Goal: Information Seeking & Learning: Learn about a topic

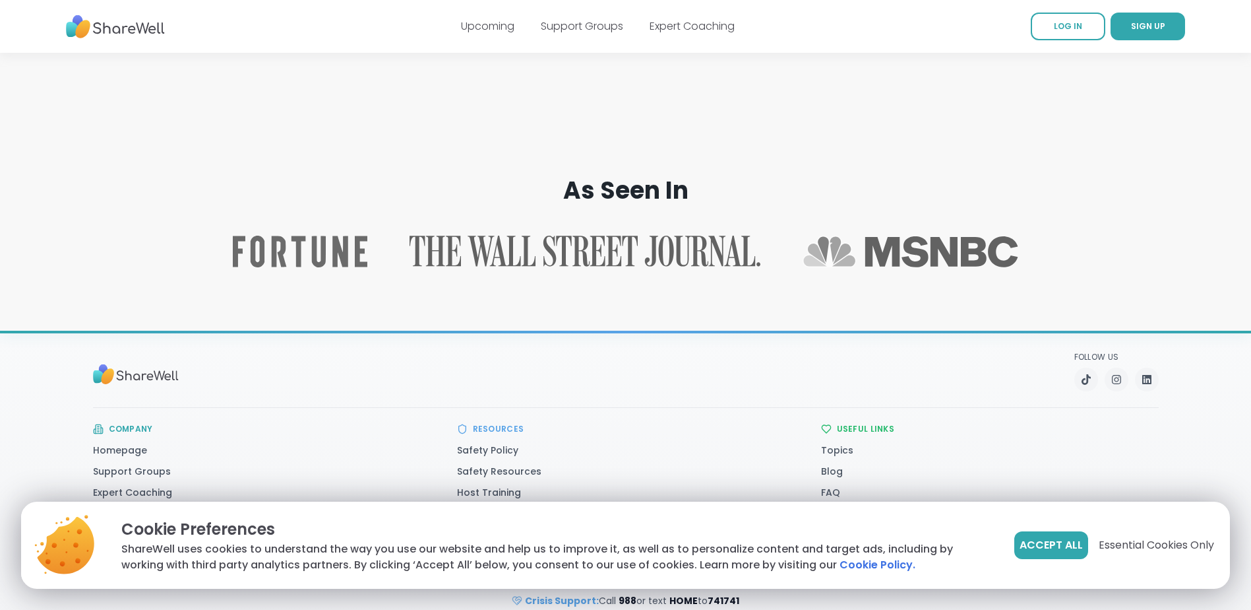
scroll to position [2044, 0]
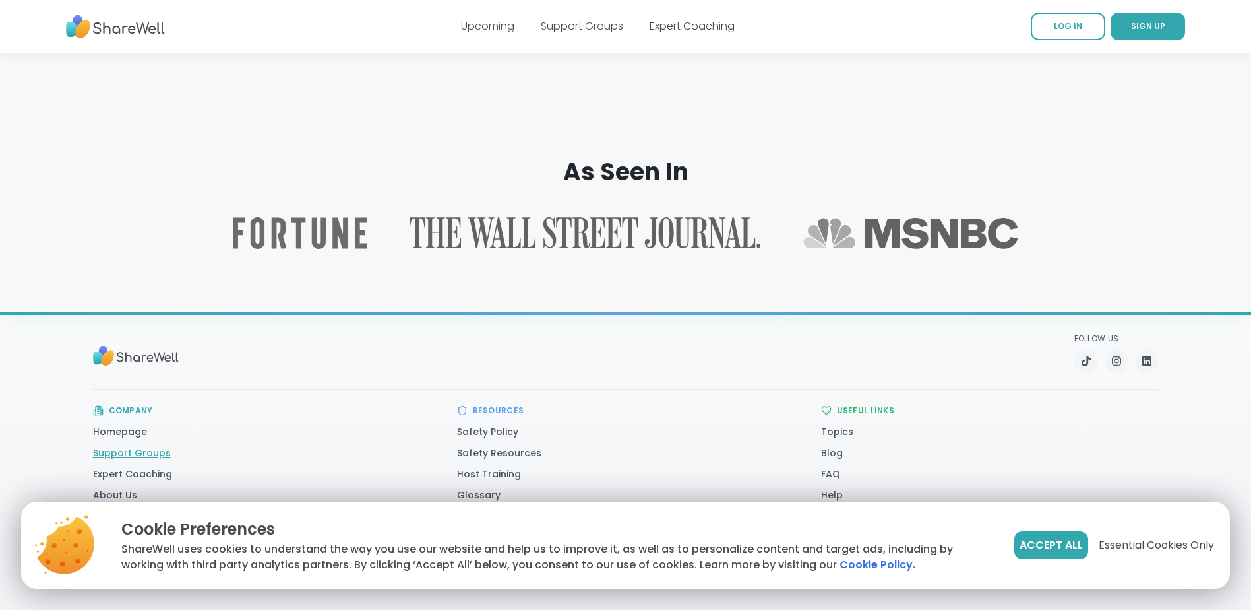
click at [154, 451] on link "Support Groups" at bounding box center [132, 452] width 78 height 13
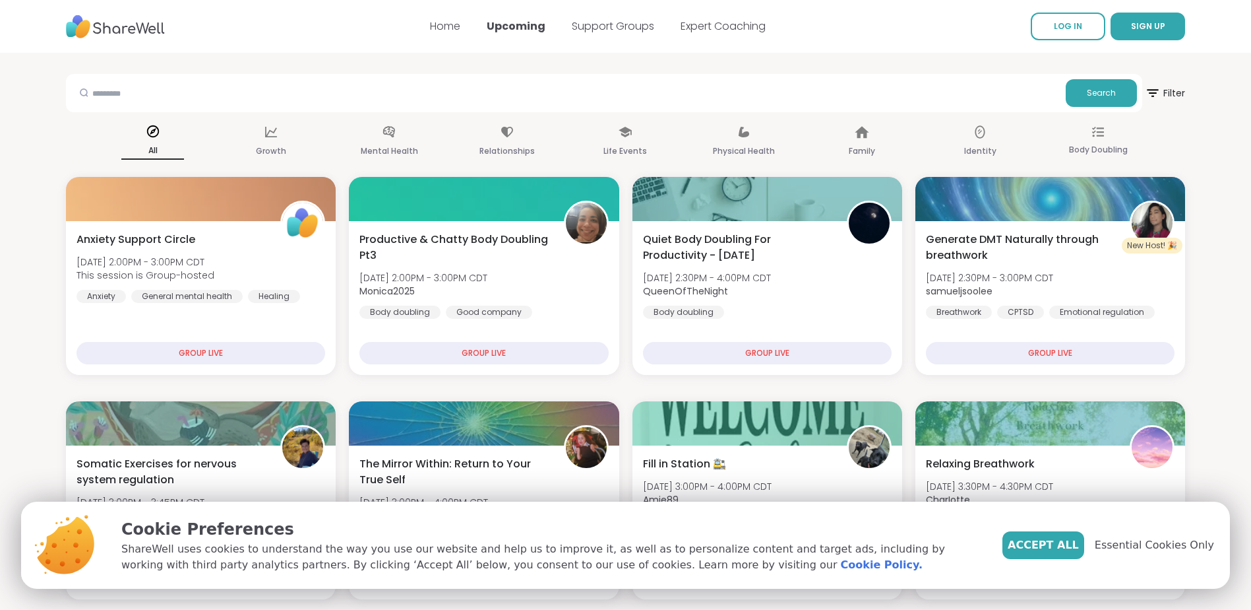
click at [80, 87] on div at bounding box center [83, 92] width 25 height 26
click at [95, 88] on div at bounding box center [83, 92] width 25 height 26
click at [168, 99] on input "text" at bounding box center [565, 92] width 989 height 26
click at [1094, 87] on span "Search" at bounding box center [1101, 93] width 29 height 12
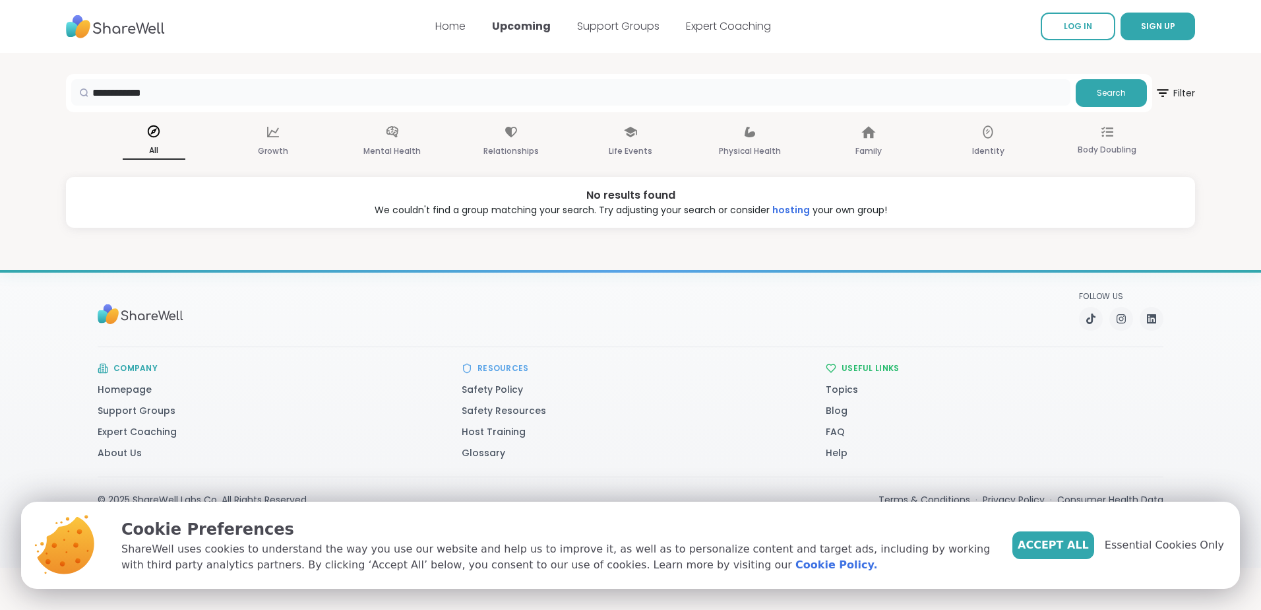
click at [121, 94] on input "**********" at bounding box center [570, 92] width 999 height 26
type input "******"
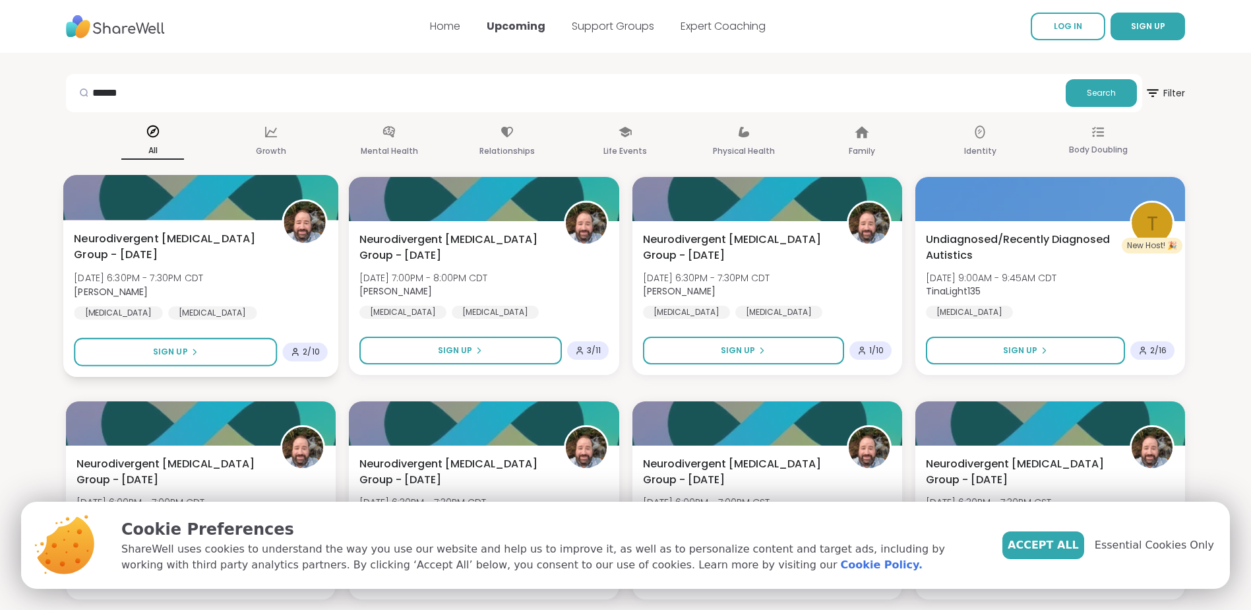
click at [133, 243] on span "Neurodivergent [MEDICAL_DATA] Group - [DATE]" at bounding box center [170, 247] width 193 height 32
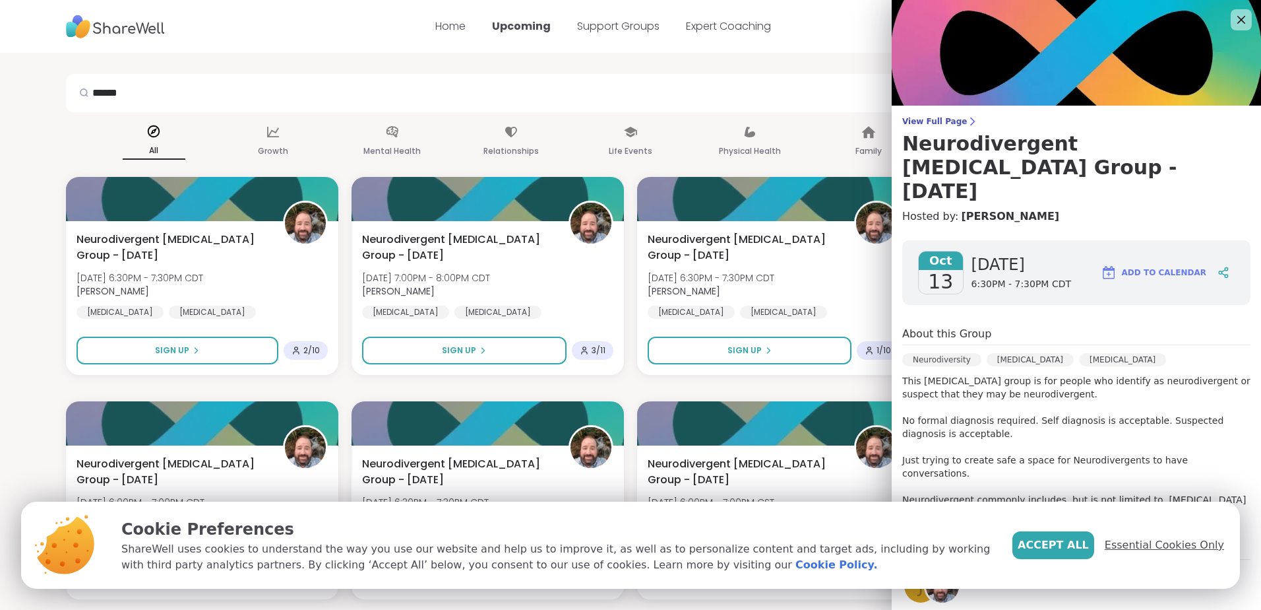
click at [1177, 544] on span "Essential Cookies Only" at bounding box center [1164, 545] width 119 height 16
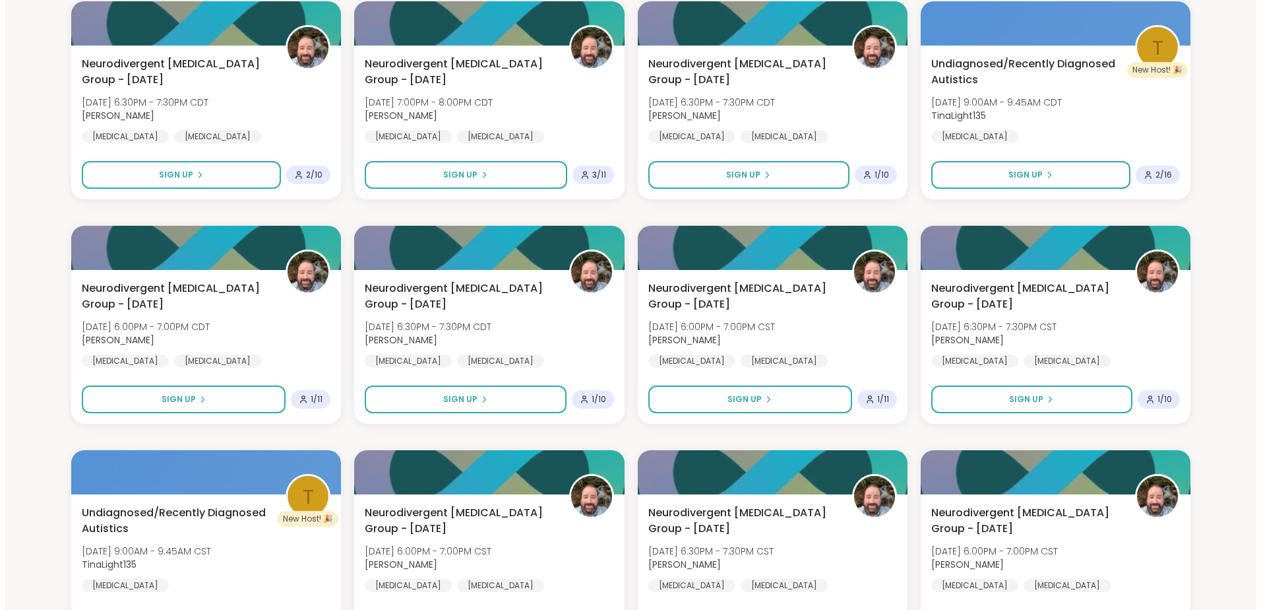
scroll to position [78, 0]
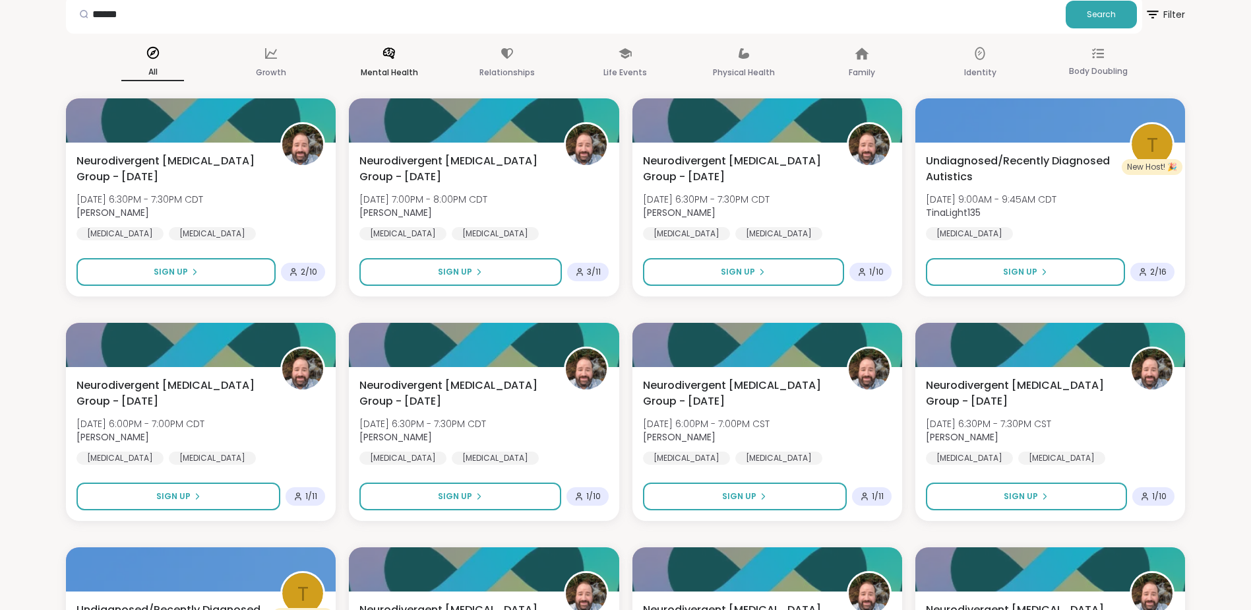
click at [384, 69] on p "Mental Health" at bounding box center [389, 73] width 57 height 16
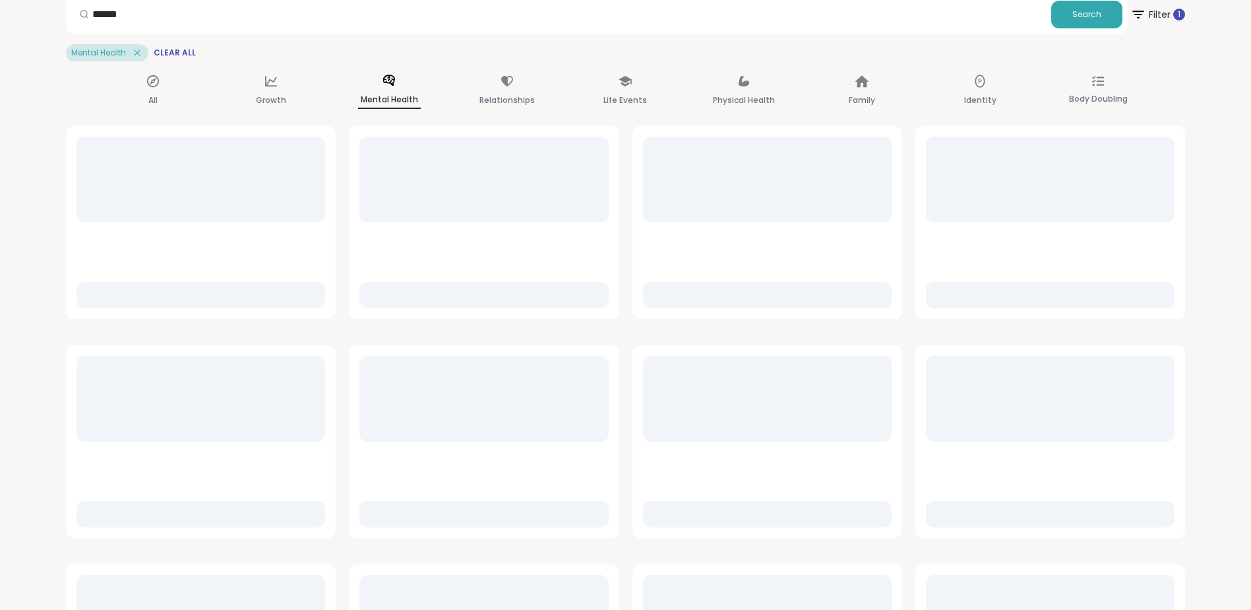
click at [384, 69] on div "Mental Health" at bounding box center [389, 91] width 63 height 49
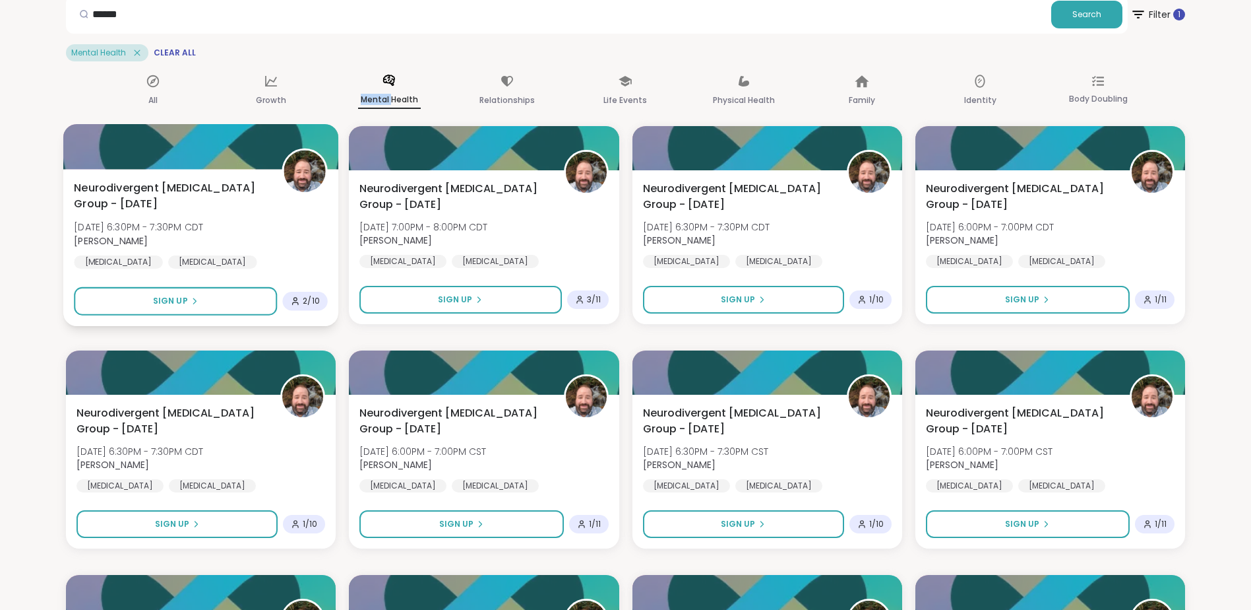
click at [168, 262] on div "[MEDICAL_DATA]" at bounding box center [212, 261] width 89 height 13
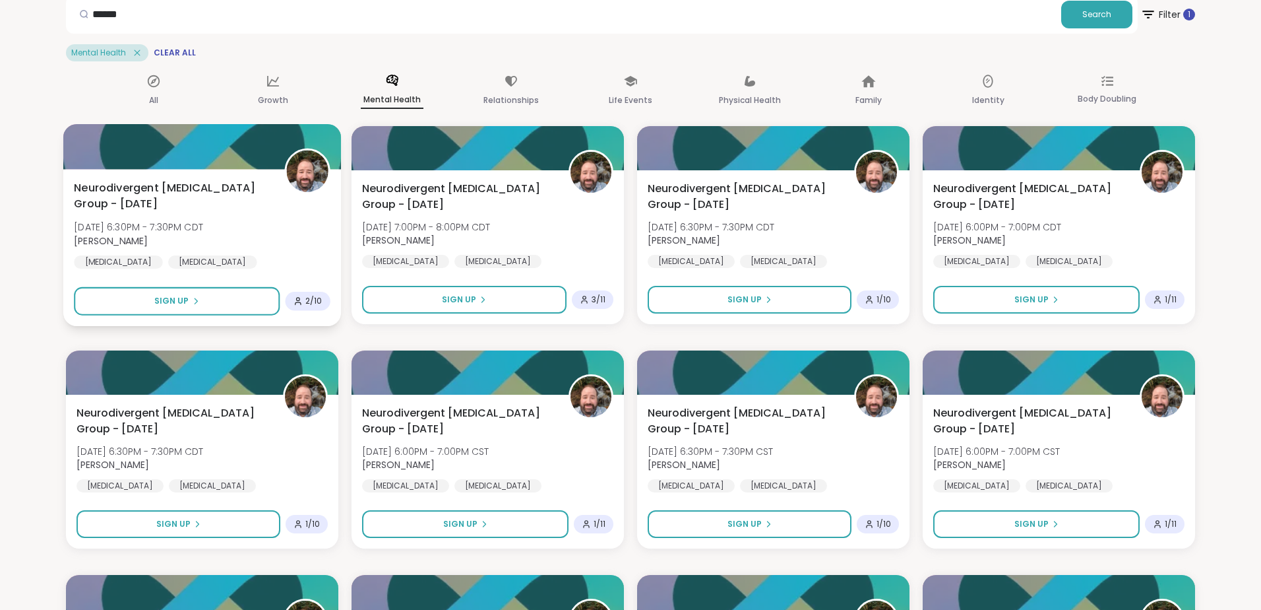
click at [168, 262] on div "[MEDICAL_DATA]" at bounding box center [212, 261] width 89 height 13
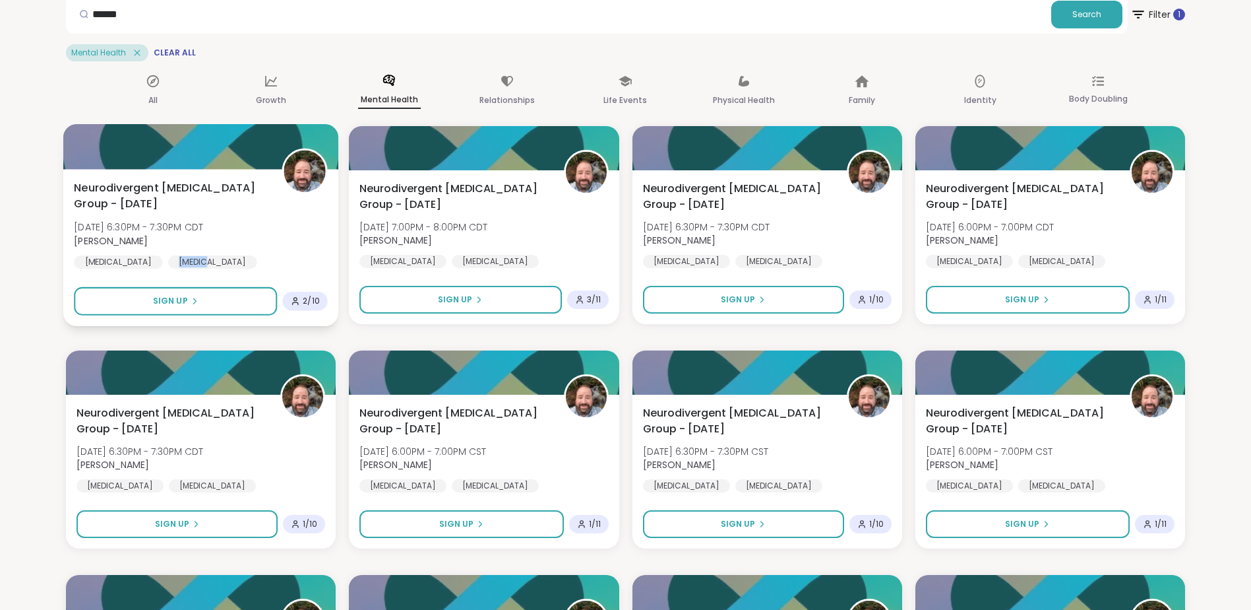
click at [168, 264] on div "[MEDICAL_DATA]" at bounding box center [212, 261] width 89 height 13
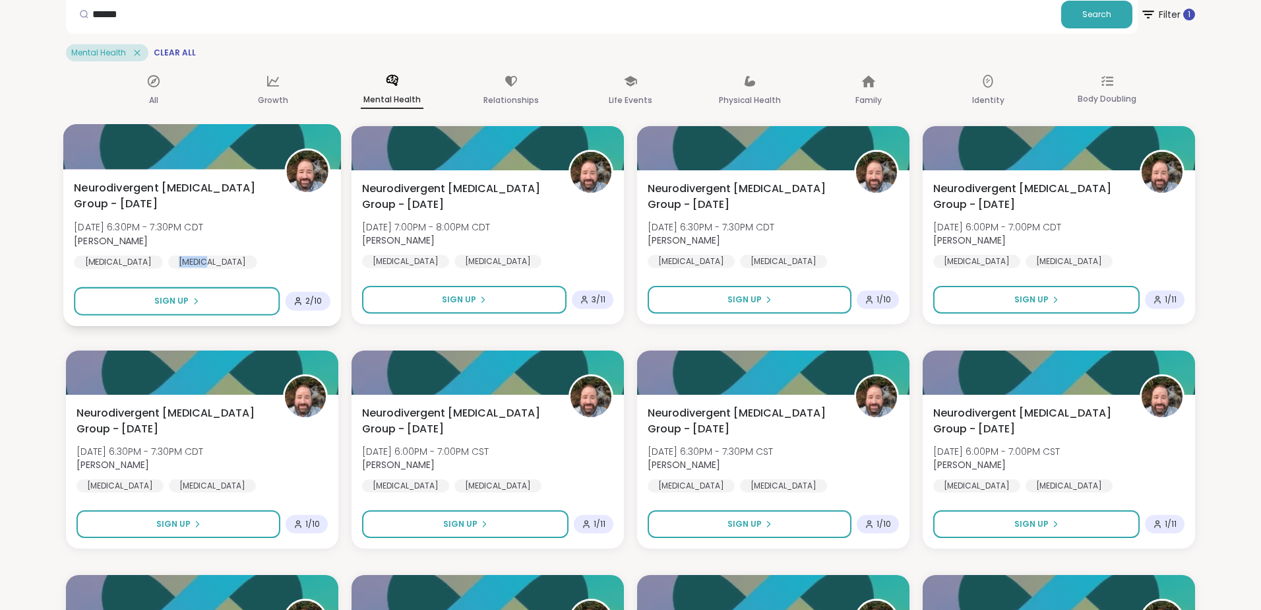
click at [168, 268] on div "[MEDICAL_DATA]" at bounding box center [212, 261] width 89 height 13
click at [168, 267] on div "[MEDICAL_DATA]" at bounding box center [212, 261] width 89 height 13
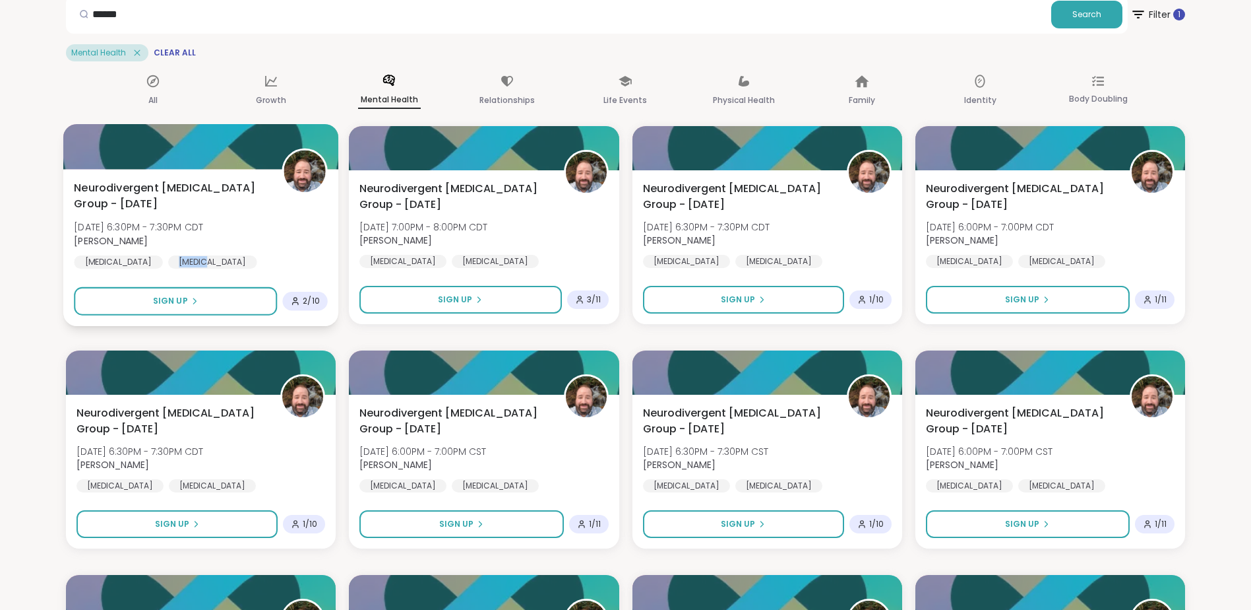
click at [102, 260] on div "[MEDICAL_DATA]" at bounding box center [118, 261] width 89 height 13
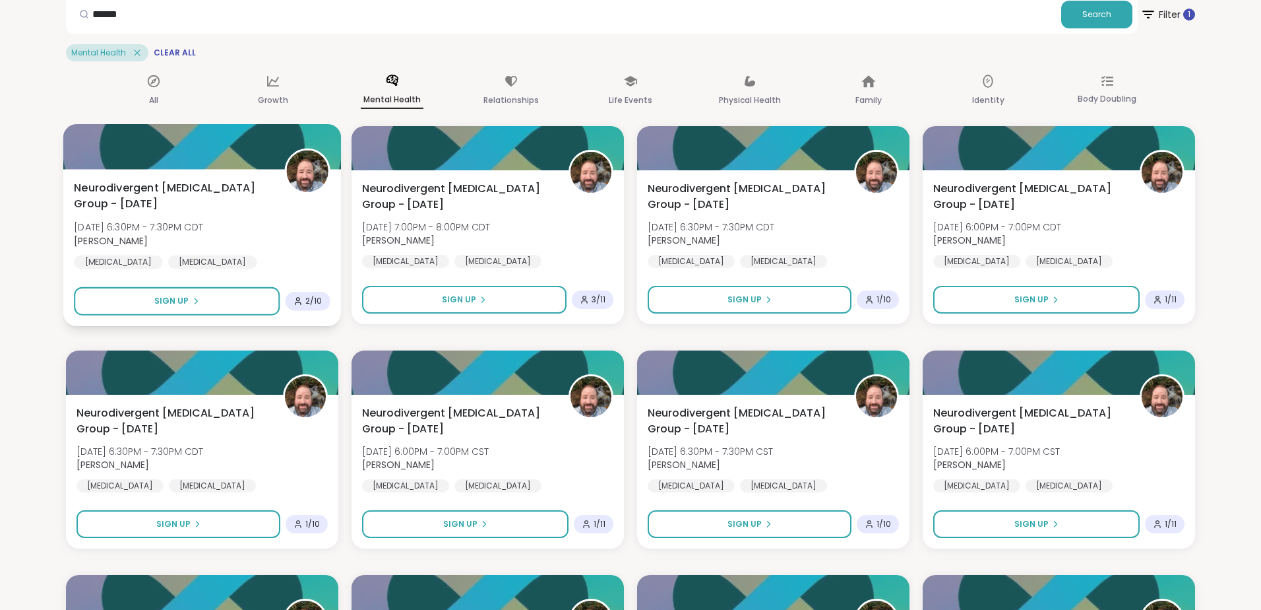
click at [102, 260] on div "[MEDICAL_DATA]" at bounding box center [118, 261] width 89 height 13
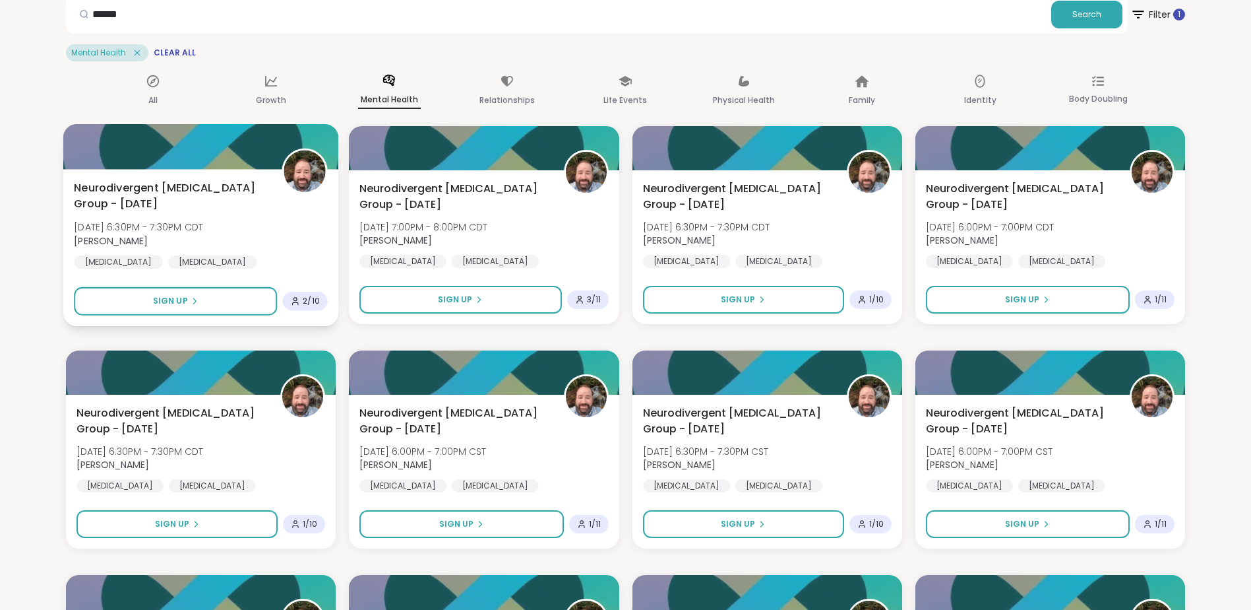
drag, startPoint x: 102, startPoint y: 260, endPoint x: 225, endPoint y: 263, distance: 123.4
click at [153, 274] on div "Neurodiversity" at bounding box center [113, 280] width 79 height 13
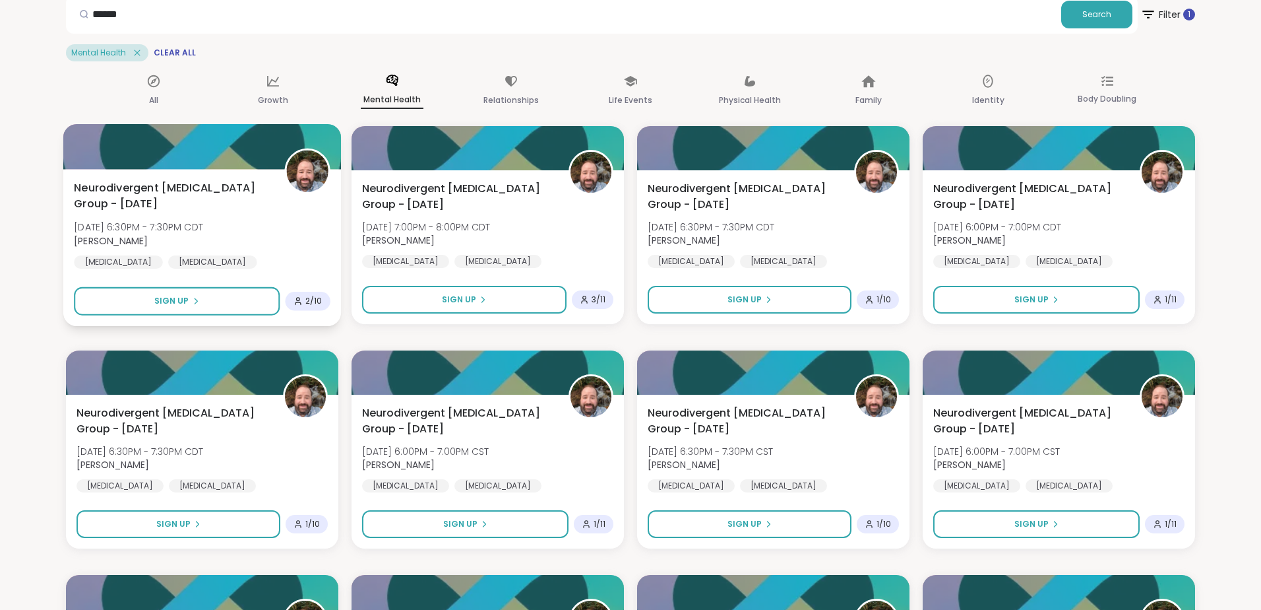
click at [153, 274] on div "Neurodiversity" at bounding box center [113, 280] width 79 height 13
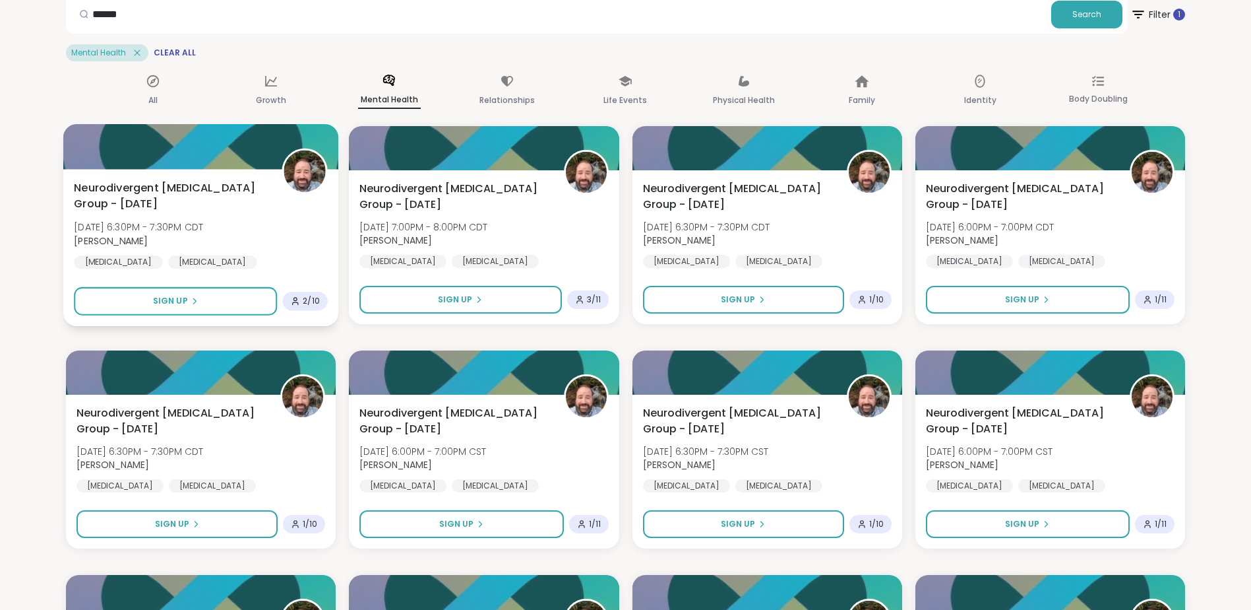
click at [168, 259] on div "[MEDICAL_DATA]" at bounding box center [212, 261] width 89 height 13
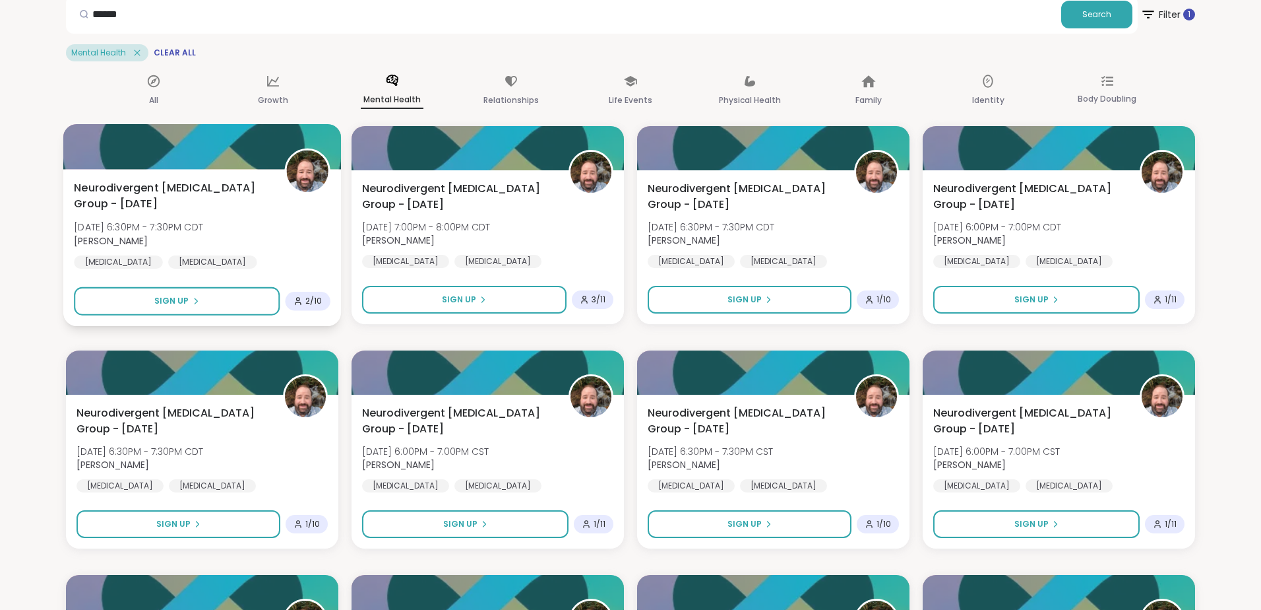
click at [86, 259] on div "[MEDICAL_DATA]" at bounding box center [118, 261] width 89 height 13
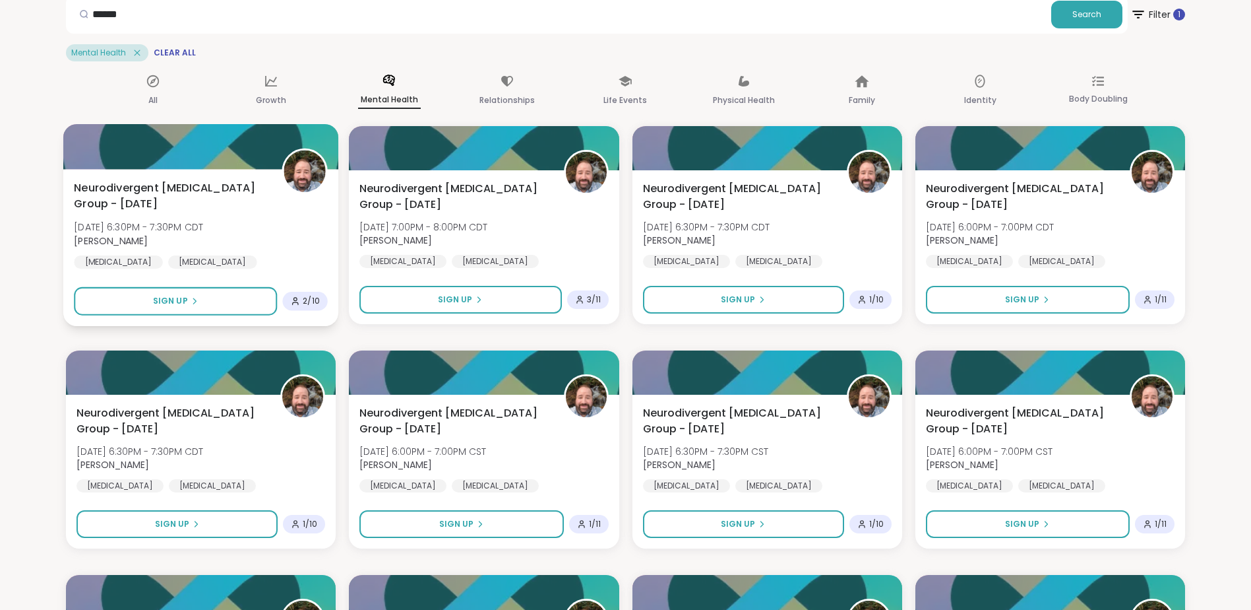
click at [86, 259] on div "[MEDICAL_DATA]" at bounding box center [118, 261] width 89 height 13
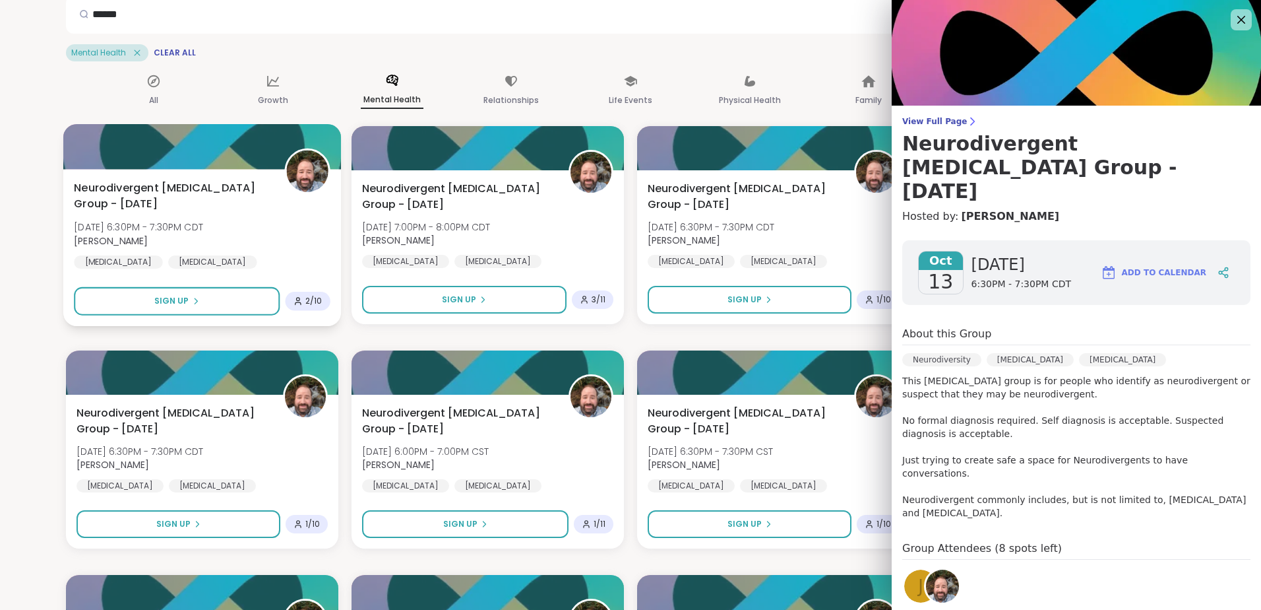
click at [153, 274] on div "Neurodiversity" at bounding box center [113, 280] width 79 height 13
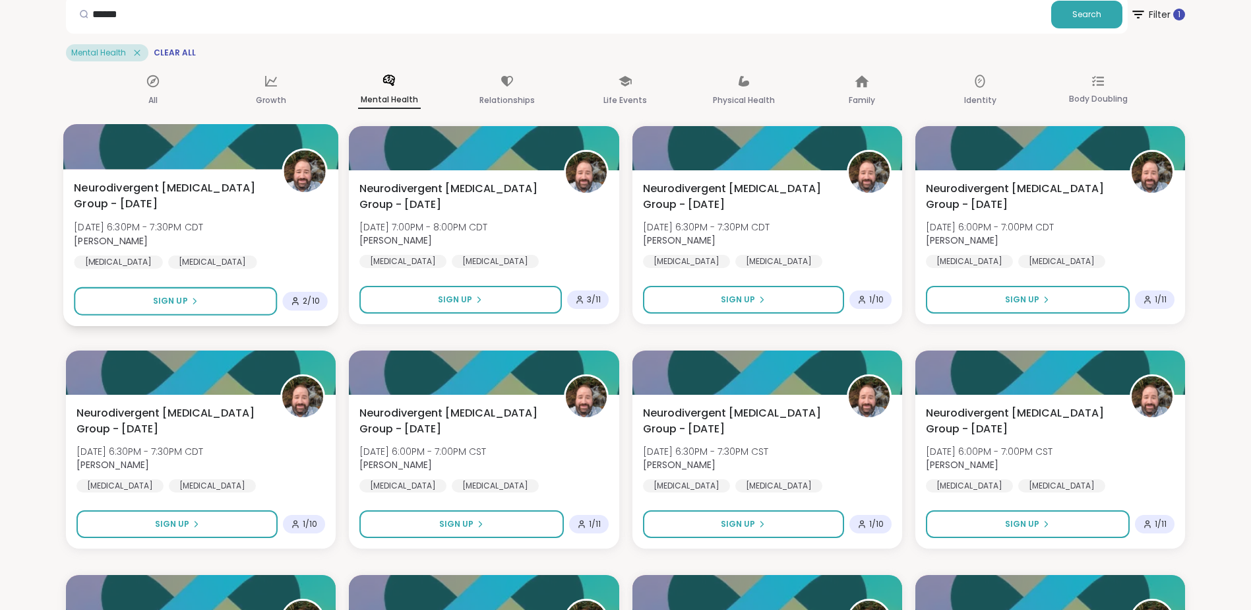
click at [153, 274] on div "Neurodiversity" at bounding box center [113, 280] width 79 height 13
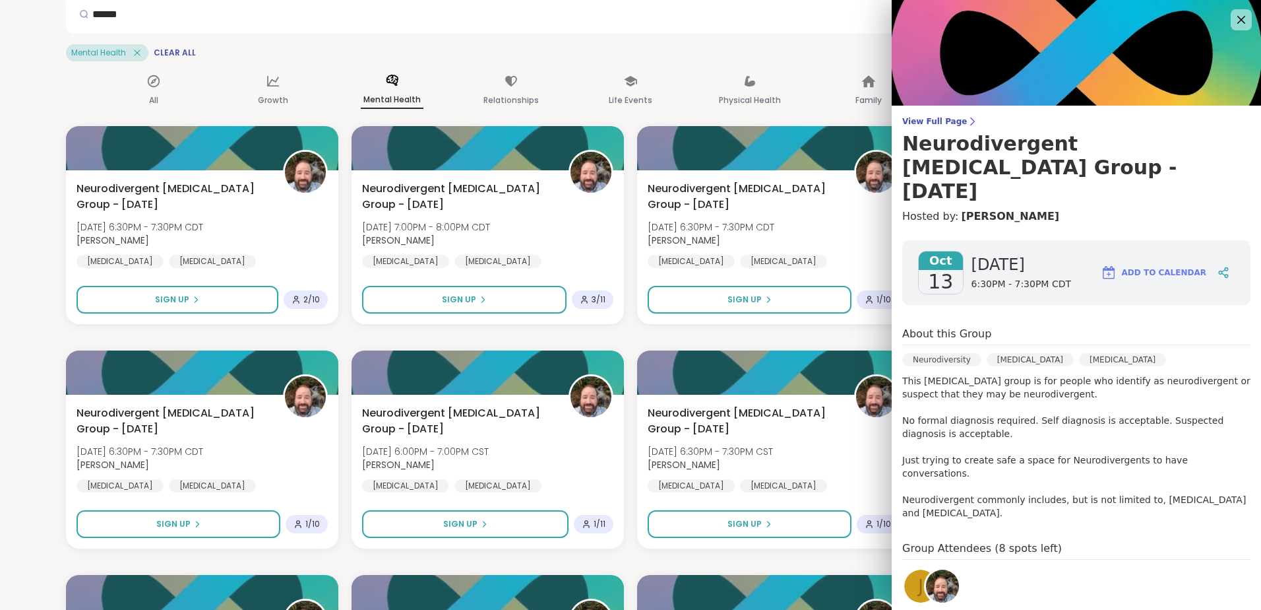
click at [1038, 374] on p "This [MEDICAL_DATA] group is for people who identify as neurodivergent or suspe…" at bounding box center [1076, 446] width 348 height 145
click at [1020, 374] on p "This [MEDICAL_DATA] group is for people who identify as neurodivergent or suspe…" at bounding box center [1076, 446] width 348 height 145
drag, startPoint x: 1020, startPoint y: 370, endPoint x: 972, endPoint y: 369, distance: 47.5
click at [985, 374] on p "This [MEDICAL_DATA] group is for people who identify as neurodivergent or suspe…" at bounding box center [1076, 446] width 348 height 145
click at [972, 374] on p "This [MEDICAL_DATA] group is for people who identify as neurodivergent or suspe…" at bounding box center [1076, 446] width 348 height 145
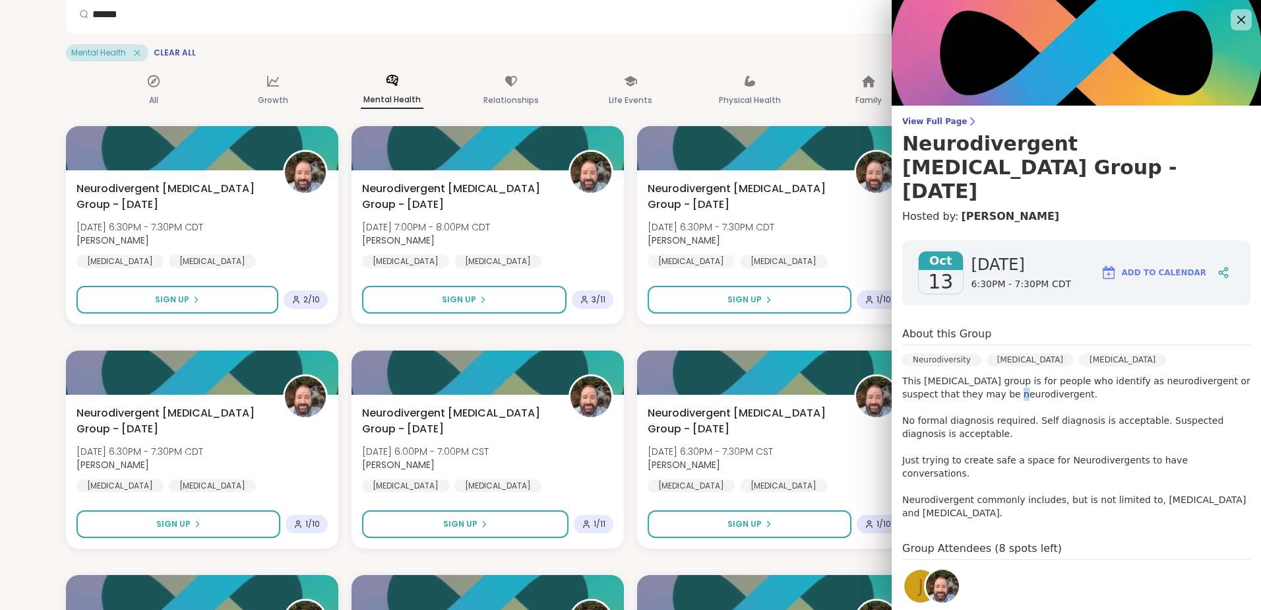
click at [972, 374] on p "This [MEDICAL_DATA] group is for people who identify as neurodivergent or suspe…" at bounding box center [1076, 446] width 348 height 145
drag, startPoint x: 972, startPoint y: 368, endPoint x: 985, endPoint y: 369, distance: 13.2
